Goal: Find specific fact: Find specific fact

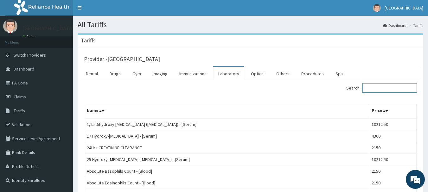
click at [394, 93] on input "Search:" at bounding box center [389, 88] width 54 height 10
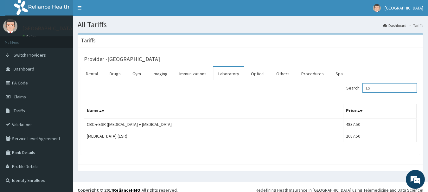
type input "E"
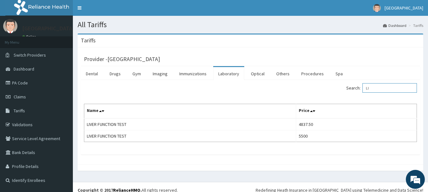
type input "L"
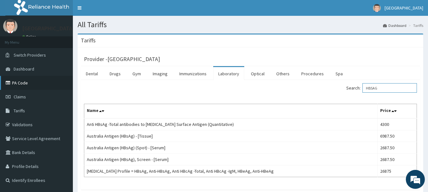
type input "HBSAG"
click at [17, 81] on link "PA Code" at bounding box center [36, 83] width 73 height 14
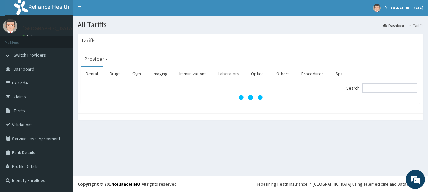
click at [222, 73] on link "Laboratory" at bounding box center [228, 73] width 31 height 13
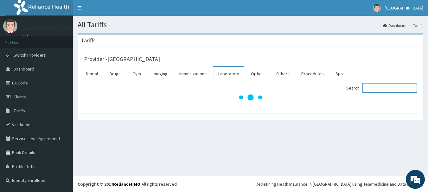
click at [396, 87] on input "Search:" at bounding box center [389, 88] width 54 height 10
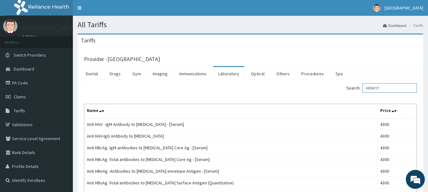
type input "HEPATIT"
click at [18, 110] on span "Tariffs" at bounding box center [19, 111] width 11 height 6
